Goal: Book appointment/travel/reservation

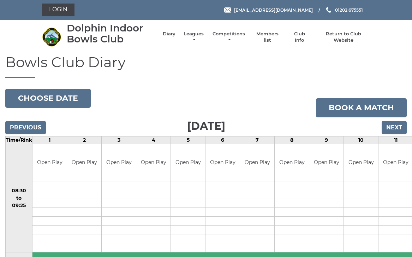
scroll to position [4, 0]
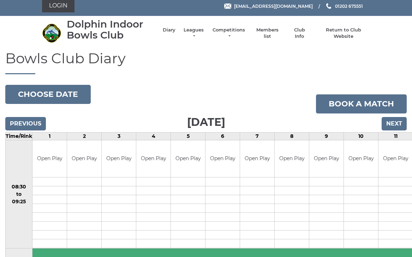
click at [397, 122] on input "Next" at bounding box center [394, 123] width 25 height 13
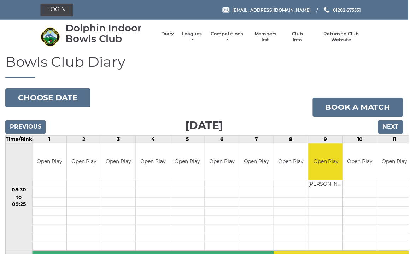
click at [398, 125] on input "Next" at bounding box center [391, 127] width 25 height 13
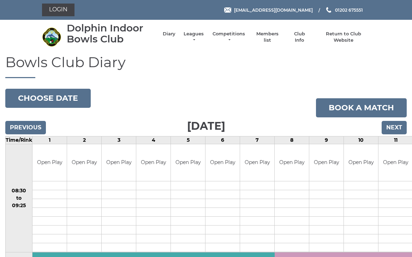
scroll to position [4, 0]
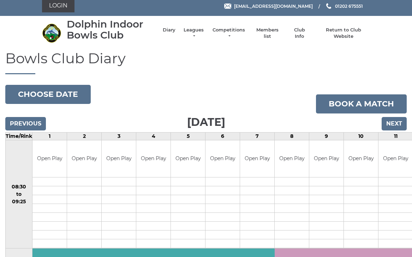
click at [400, 123] on input "Next" at bounding box center [394, 123] width 25 height 13
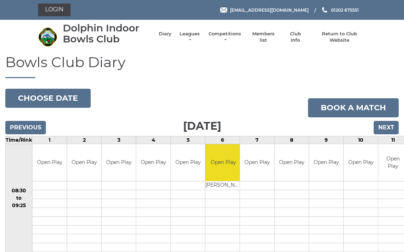
scroll to position [3, 0]
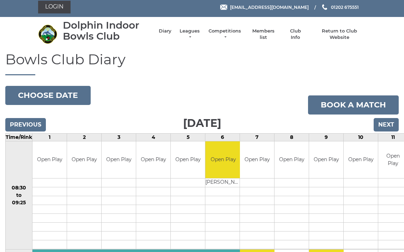
click at [391, 123] on input "Next" at bounding box center [386, 124] width 25 height 13
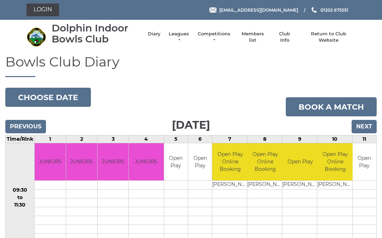
click at [367, 123] on input "Next" at bounding box center [363, 126] width 25 height 13
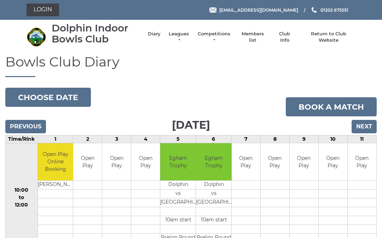
click at [369, 125] on input "Next" at bounding box center [363, 126] width 25 height 13
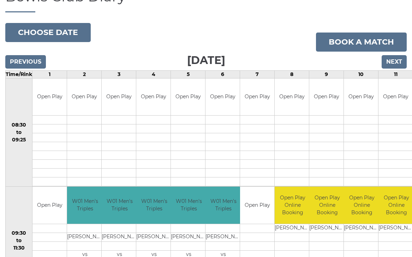
scroll to position [66, 0]
click at [377, 40] on link "Book a match" at bounding box center [361, 42] width 91 height 19
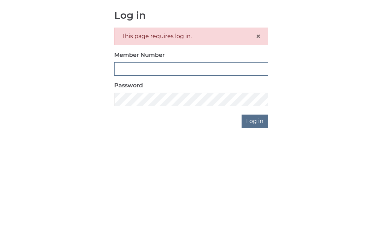
type input "2405"
click at [255, 191] on input "Log in" at bounding box center [254, 197] width 26 height 13
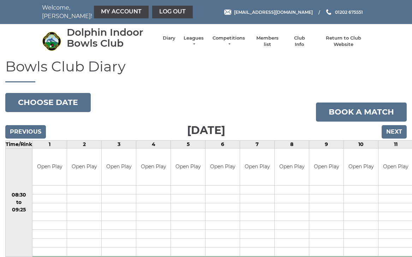
scroll to position [4, 0]
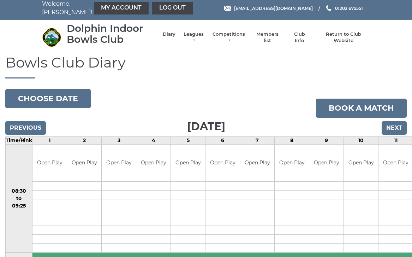
click at [401, 127] on input "Next" at bounding box center [394, 127] width 25 height 13
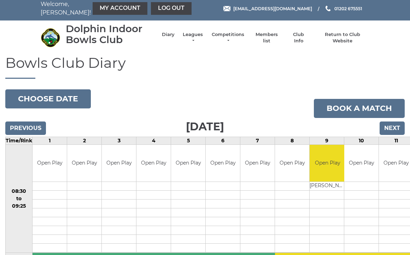
click at [397, 128] on input "Next" at bounding box center [391, 128] width 25 height 13
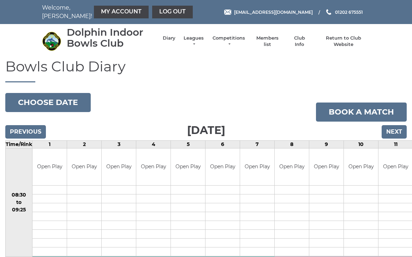
scroll to position [4, 0]
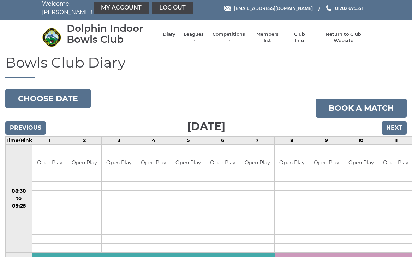
click at [401, 126] on input "Next" at bounding box center [394, 127] width 25 height 13
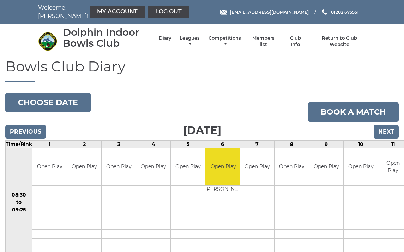
scroll to position [3, 0]
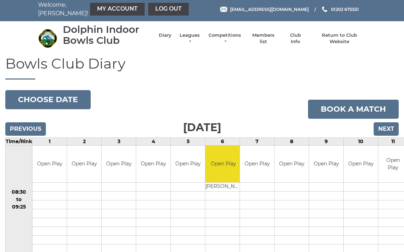
click at [390, 125] on input "Next" at bounding box center [386, 128] width 25 height 13
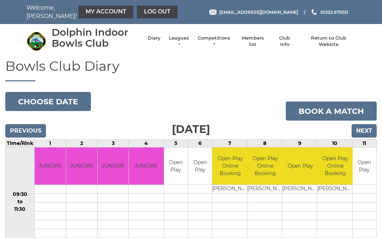
click at [370, 128] on input "Next" at bounding box center [363, 130] width 25 height 13
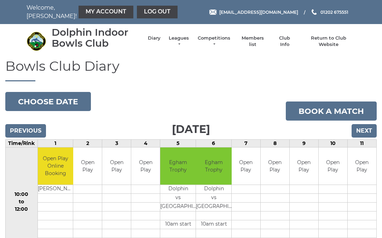
click at [370, 131] on input "Next" at bounding box center [363, 130] width 25 height 13
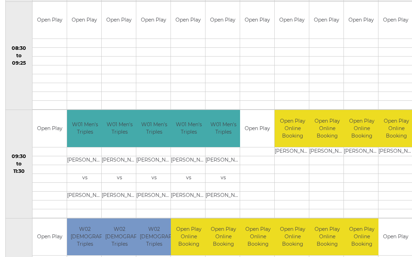
scroll to position [155, 0]
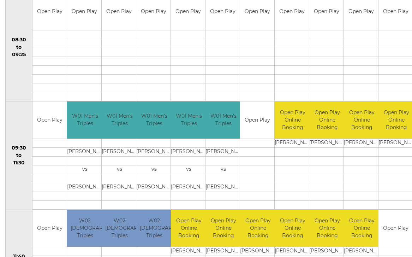
click at [261, 118] on td "Open Play" at bounding box center [257, 119] width 34 height 37
click at [259, 121] on td "Open Play" at bounding box center [257, 119] width 34 height 37
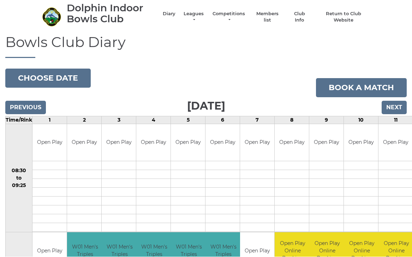
scroll to position [24, 0]
click at [361, 90] on link "Book a match" at bounding box center [361, 87] width 91 height 19
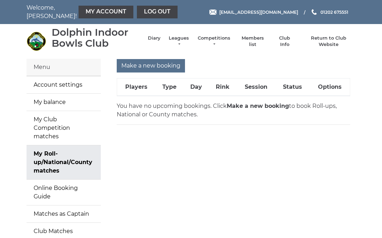
click at [228, 87] on th "Rink" at bounding box center [222, 87] width 28 height 18
click at [223, 88] on th "Rink" at bounding box center [222, 87] width 28 height 18
click at [141, 89] on th "Players" at bounding box center [136, 87] width 39 height 18
click at [174, 88] on th "Type" at bounding box center [169, 87] width 28 height 18
click at [200, 88] on th "Day" at bounding box center [195, 87] width 25 height 18
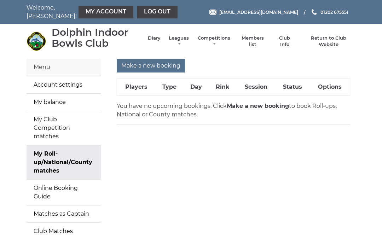
click at [89, 159] on link "My Roll-up/National/County matches" at bounding box center [63, 162] width 74 height 34
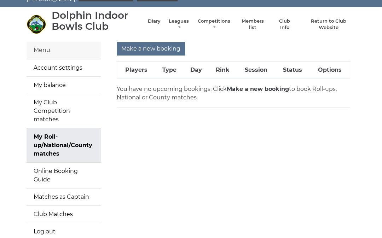
click at [225, 69] on th "Rink" at bounding box center [222, 70] width 28 height 18
click at [171, 47] on input "Make a new booking" at bounding box center [151, 48] width 68 height 13
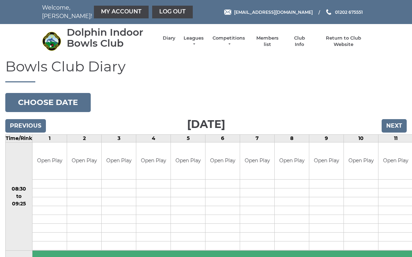
scroll to position [4, 0]
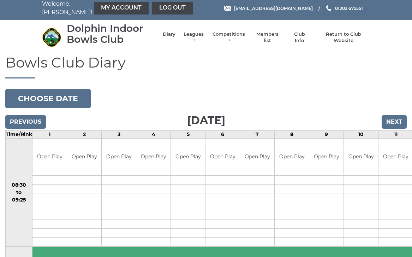
click at [401, 120] on input "Next" at bounding box center [394, 121] width 25 height 13
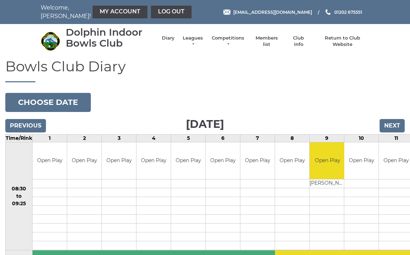
scroll to position [4, 0]
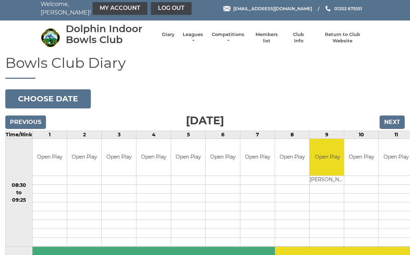
click at [398, 121] on input "Next" at bounding box center [391, 122] width 25 height 13
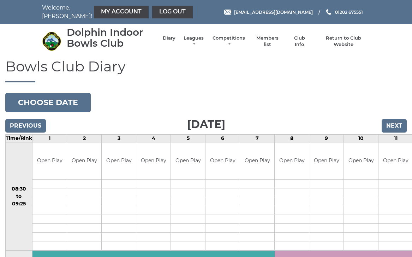
click at [404, 120] on input "Next" at bounding box center [394, 125] width 25 height 13
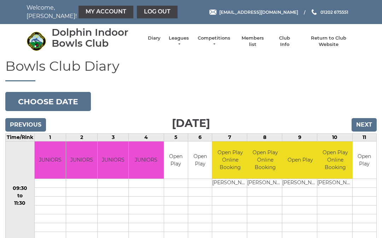
click at [369, 122] on input "Next" at bounding box center [363, 124] width 25 height 13
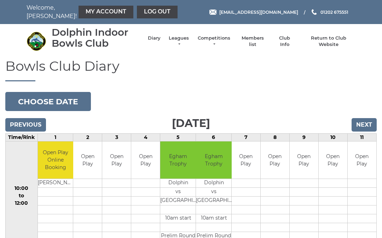
click at [365, 125] on input "Next" at bounding box center [363, 124] width 25 height 13
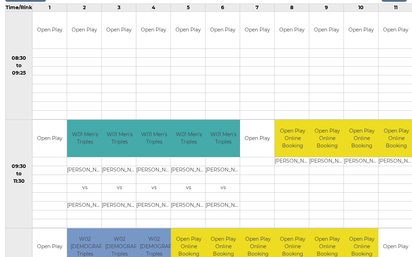
scroll to position [136, 0]
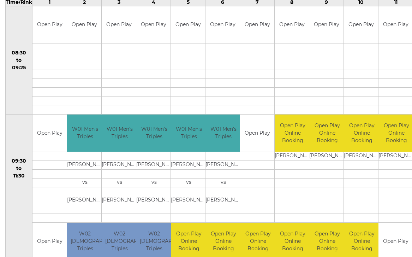
click at [0, 0] on div "Book slot" at bounding box center [0, 0] width 0 height 0
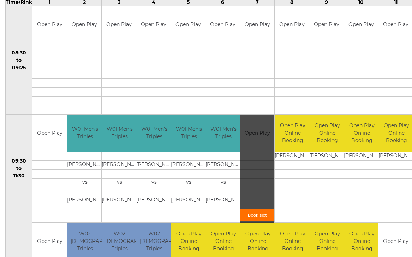
scroll to position [136, 0]
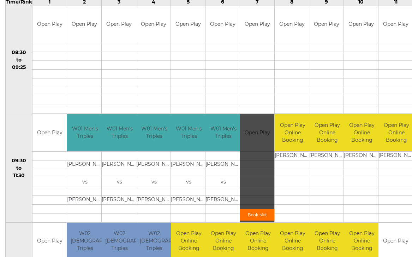
click at [261, 214] on link "Book slot" at bounding box center [257, 215] width 34 height 12
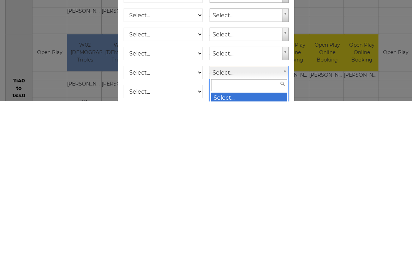
scroll to position [169, 0]
click at [273, 243] on input "text" at bounding box center [249, 249] width 76 height 12
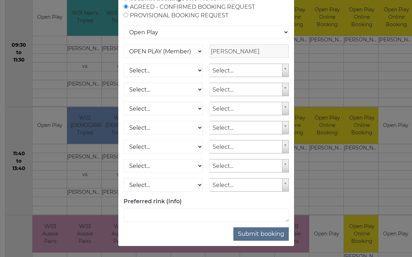
scroll to position [71, 0]
click at [280, 233] on button "Submit booking" at bounding box center [261, 233] width 55 height 13
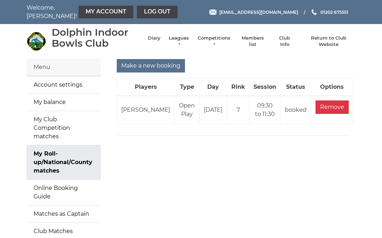
click at [150, 13] on link "Log out" at bounding box center [157, 12] width 41 height 13
